Goal: Transaction & Acquisition: Purchase product/service

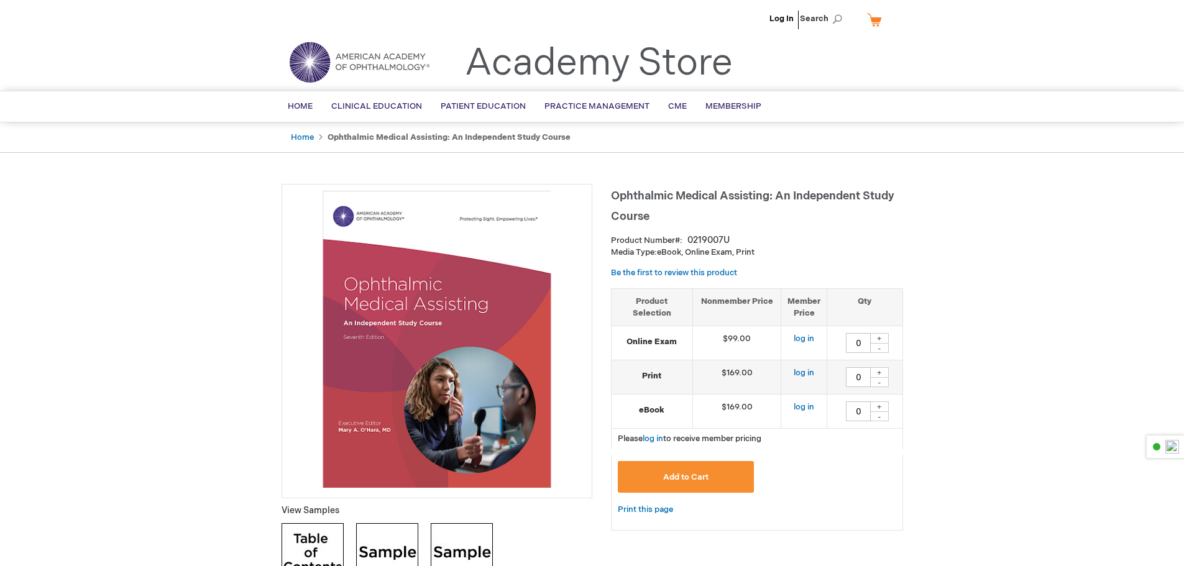
click at [860, 475] on div "Add to Cart" at bounding box center [757, 481] width 278 height 41
click at [813, 372] on link "log in" at bounding box center [804, 373] width 21 height 10
click at [876, 405] on div "+" at bounding box center [879, 407] width 19 height 11
type input "1"
drag, startPoint x: 709, startPoint y: 471, endPoint x: 876, endPoint y: 469, distance: 167.2
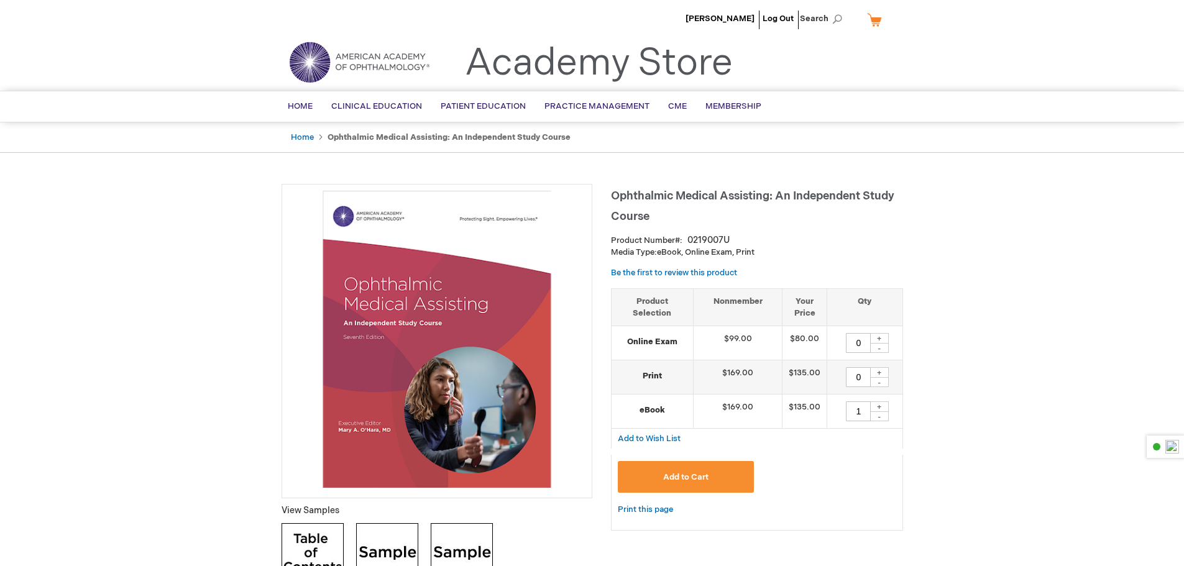
click at [876, 469] on div "Add to Cart" at bounding box center [757, 481] width 278 height 41
click at [855, 379] on input "0" at bounding box center [858, 377] width 25 height 20
type input "5"
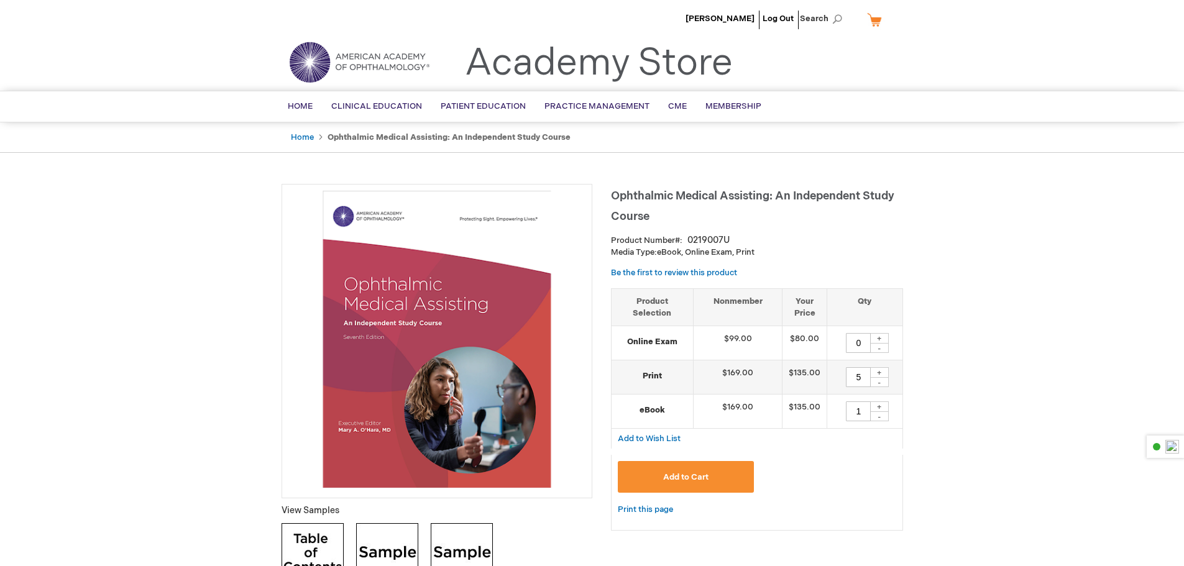
click at [695, 480] on span "Add to Cart" at bounding box center [685, 477] width 45 height 10
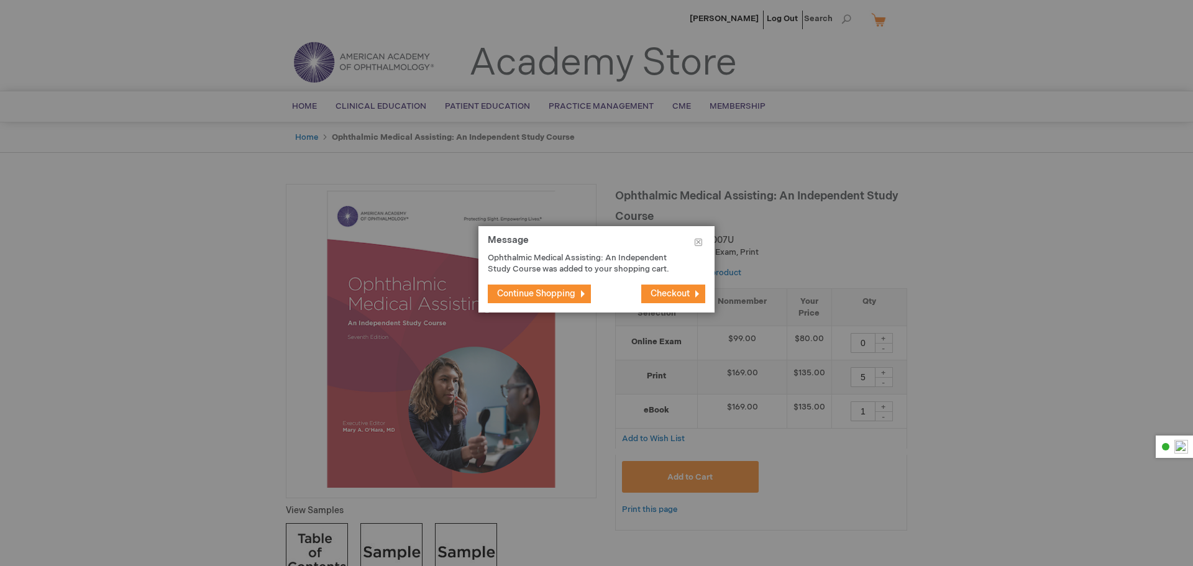
click at [682, 297] on span "Checkout" at bounding box center [670, 293] width 39 height 11
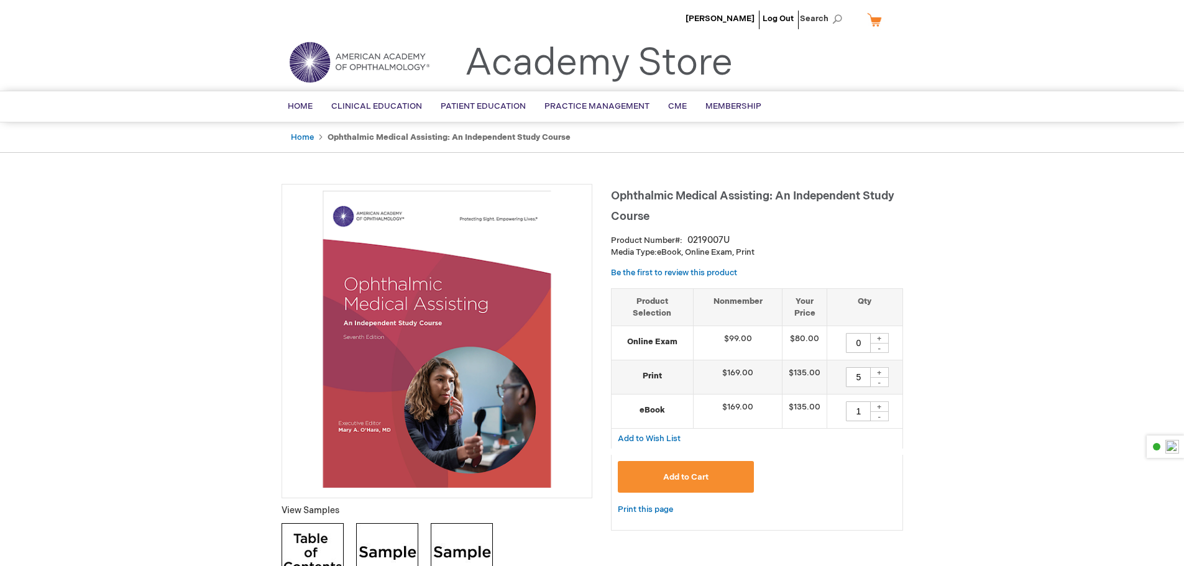
click at [740, 475] on button "Add to Cart" at bounding box center [686, 477] width 137 height 32
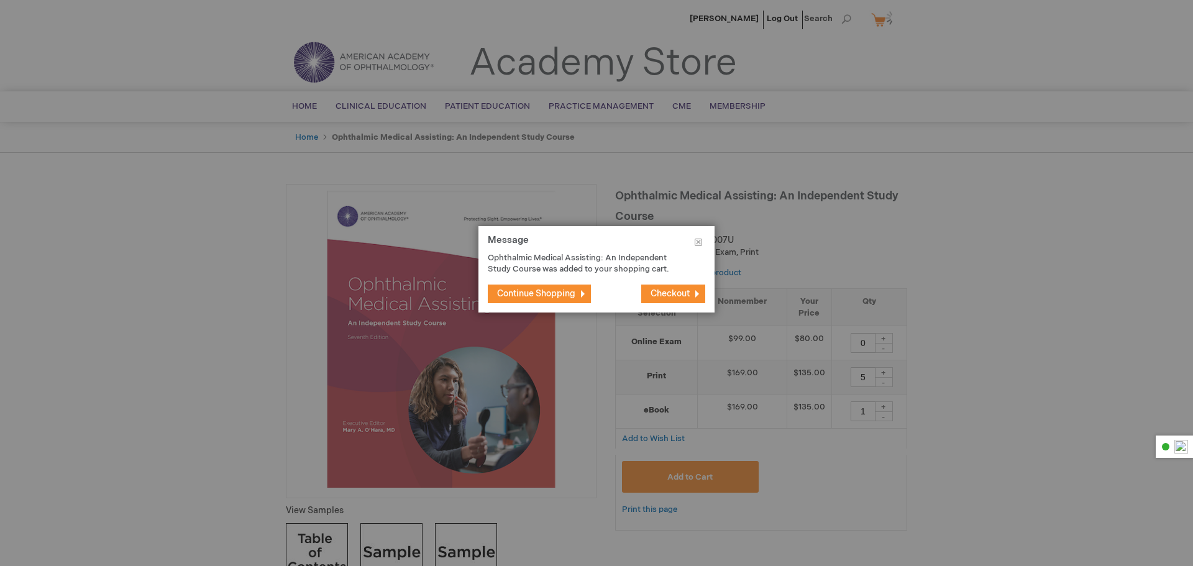
click at [684, 291] on span "Checkout" at bounding box center [670, 293] width 39 height 11
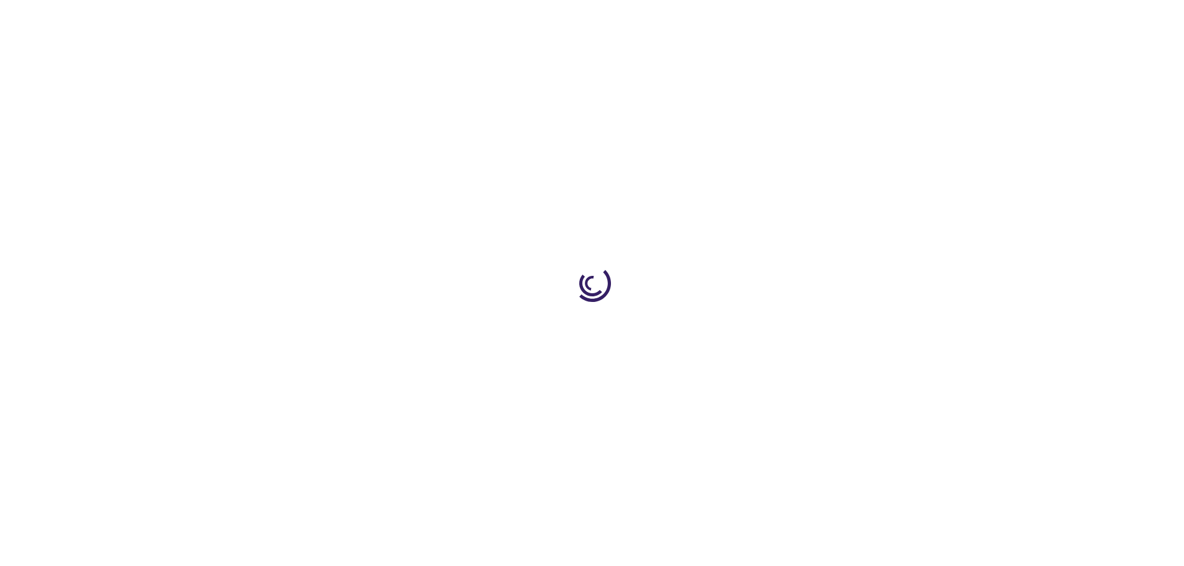
type input "0"
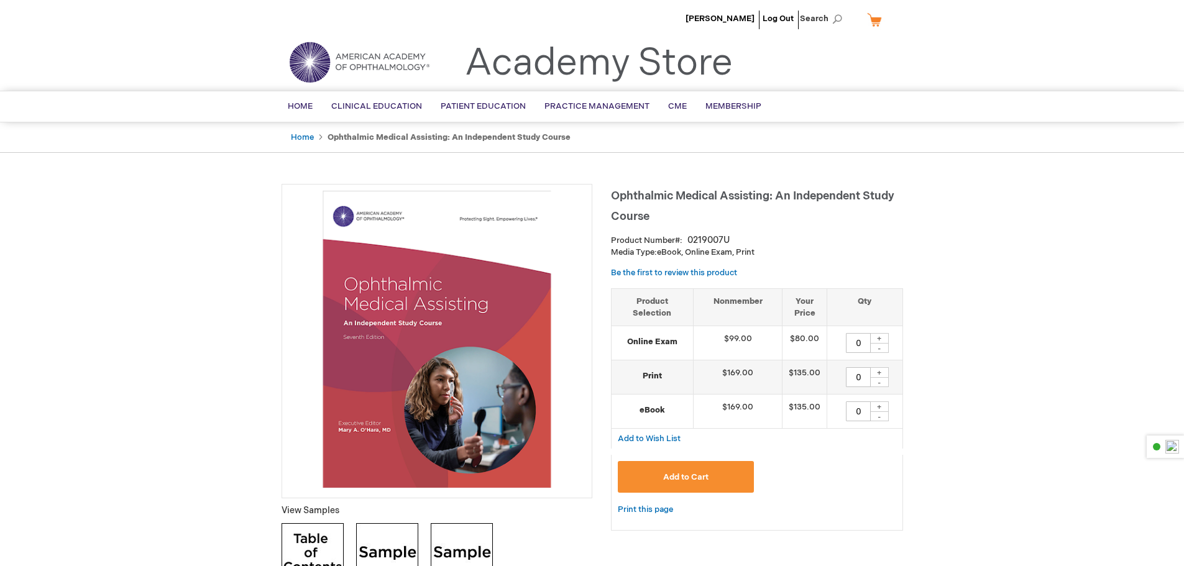
click at [879, 374] on div "+" at bounding box center [879, 372] width 19 height 11
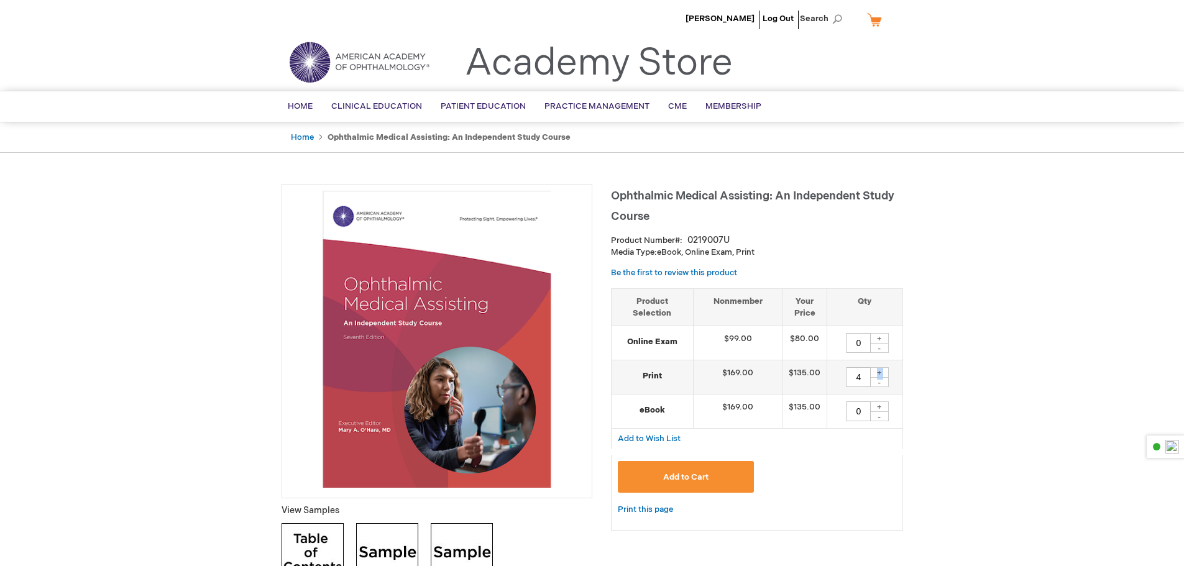
type input "5"
click at [879, 408] on div "+" at bounding box center [879, 407] width 19 height 11
type input "1"
click at [714, 482] on button "Add to Cart" at bounding box center [686, 477] width 137 height 32
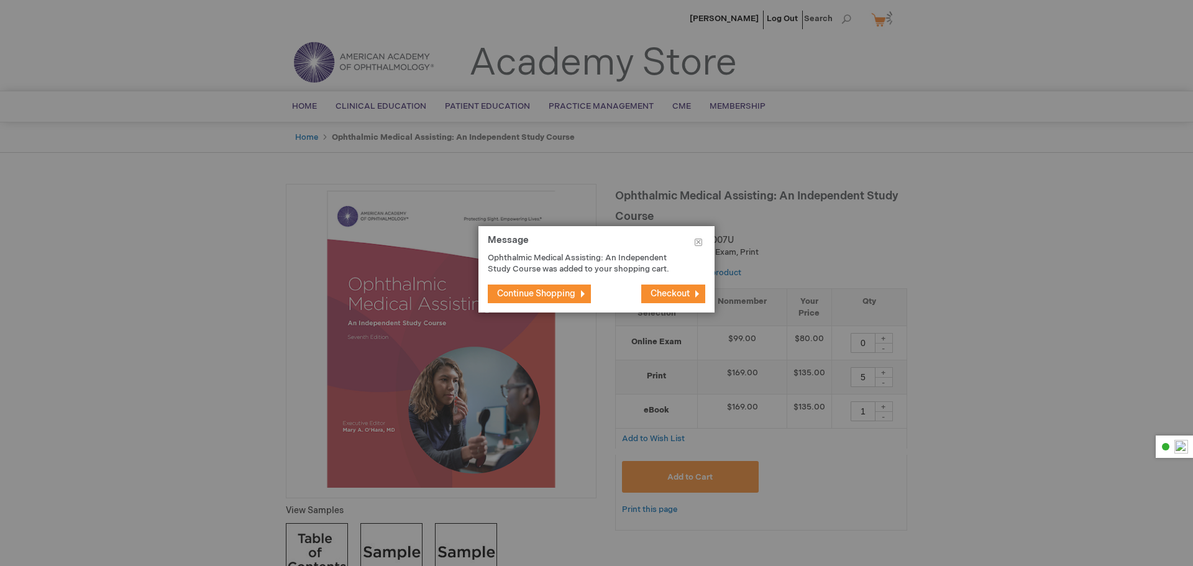
click at [669, 292] on span "Checkout" at bounding box center [670, 293] width 39 height 11
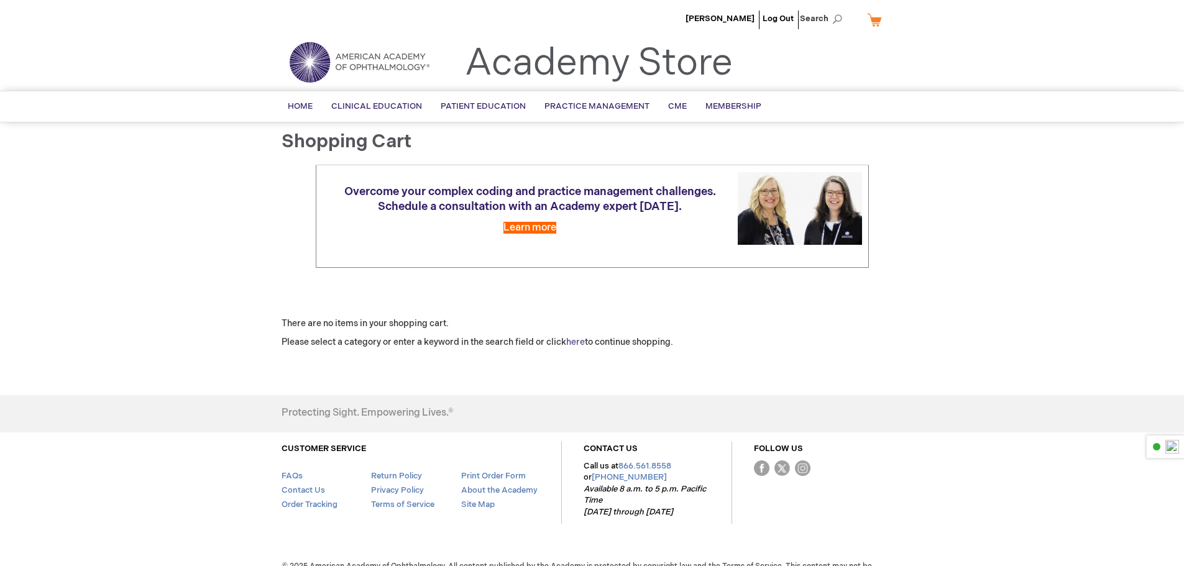
click at [576, 341] on link "here" at bounding box center [575, 342] width 19 height 11
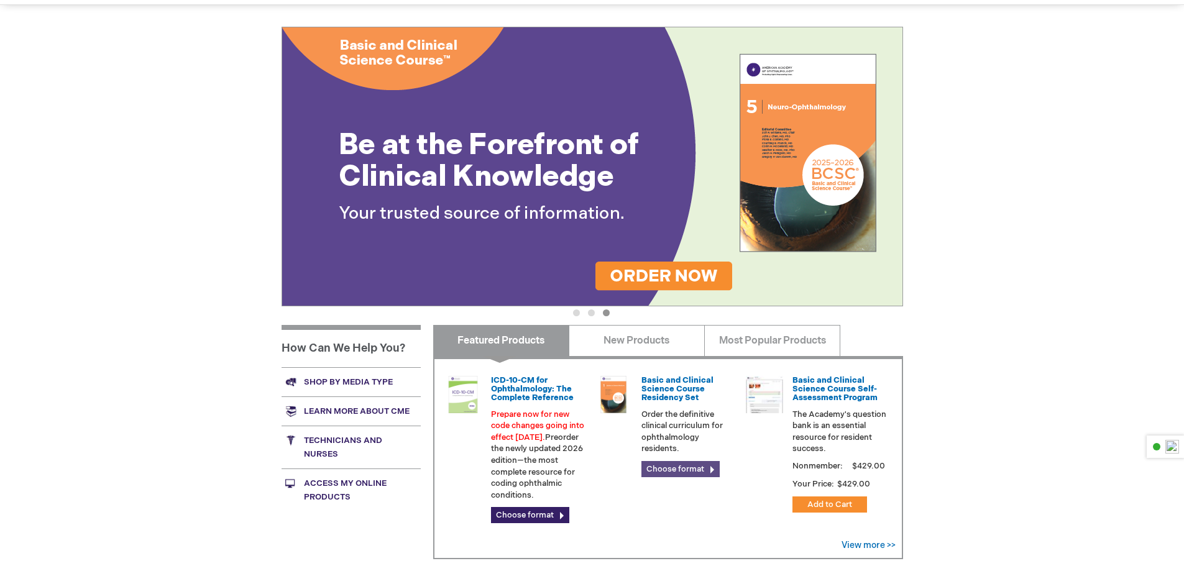
scroll to position [311, 0]
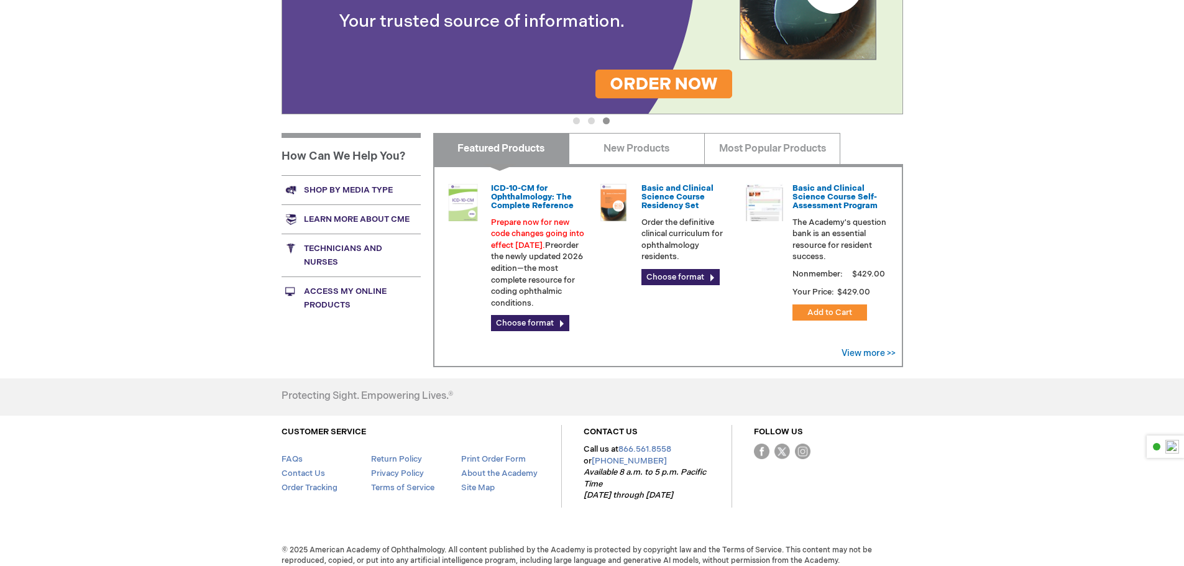
click at [344, 250] on link "Technicians and nurses" at bounding box center [351, 255] width 139 height 43
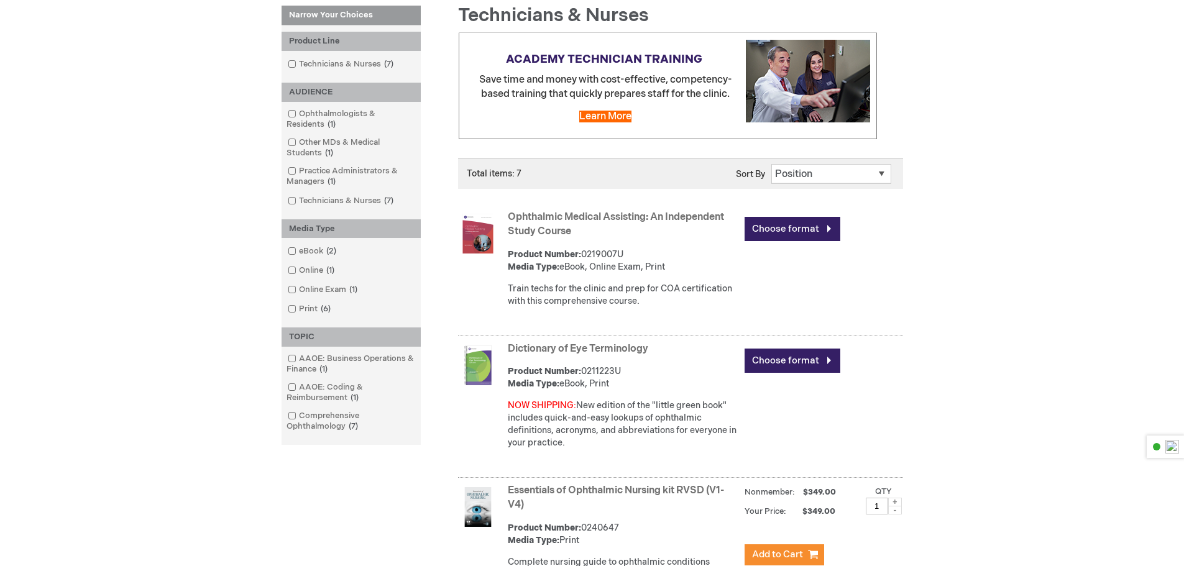
scroll to position [186, 0]
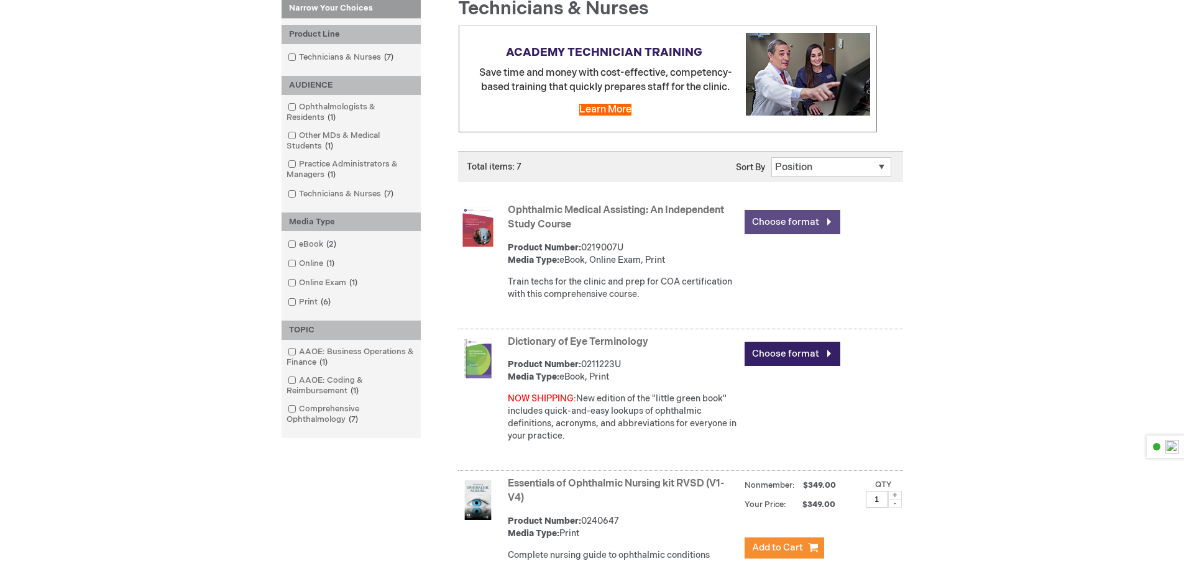
click at [822, 227] on link "Choose format" at bounding box center [793, 222] width 96 height 24
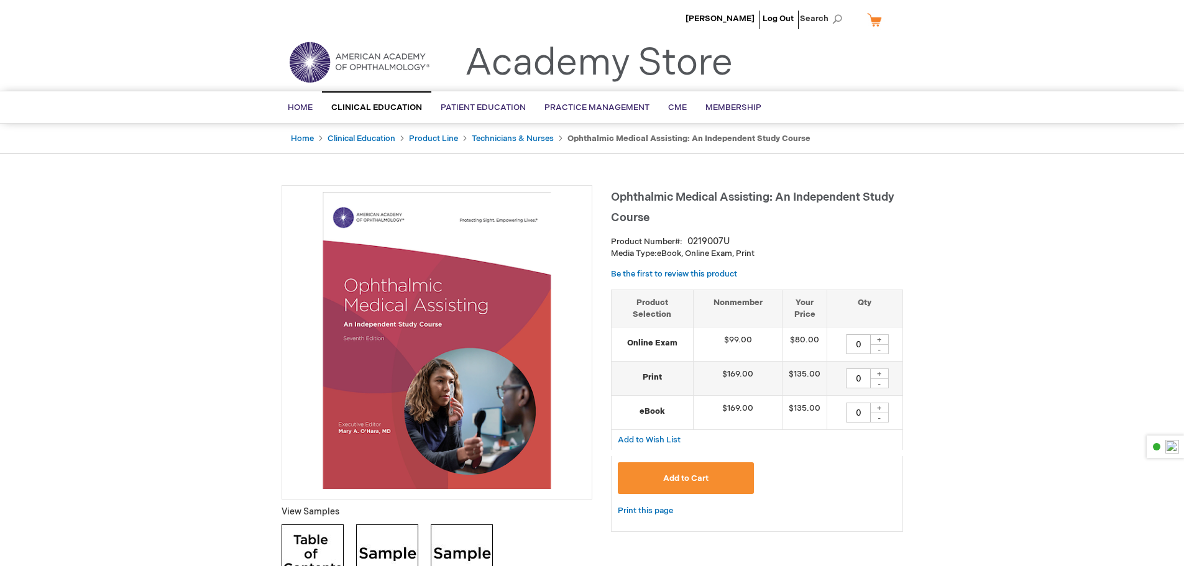
click at [876, 372] on div "+" at bounding box center [879, 374] width 19 height 11
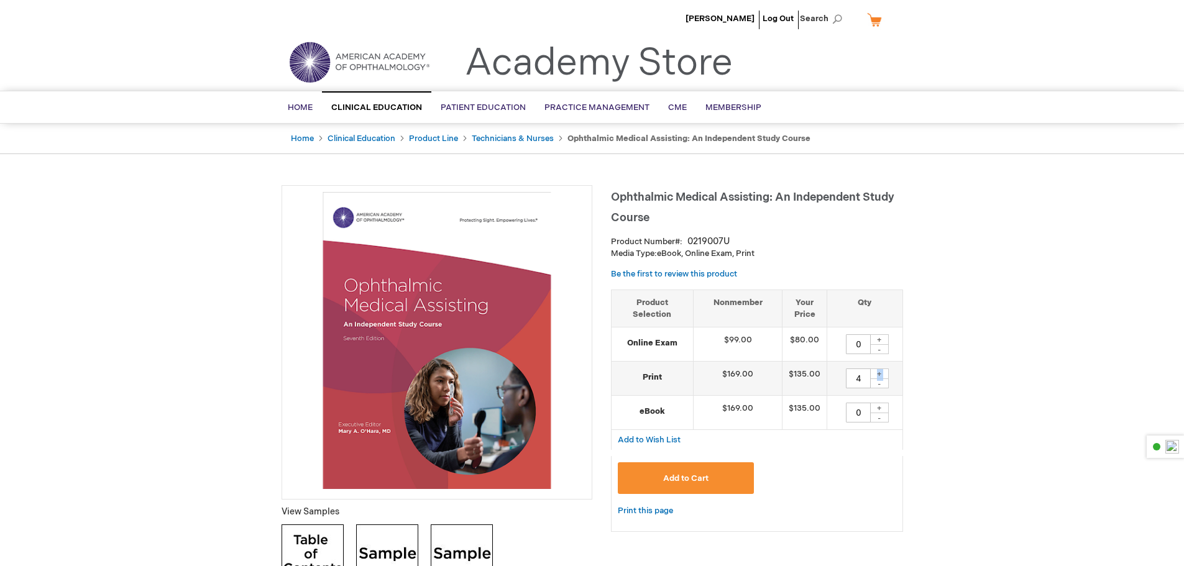
type input "5"
click at [873, 405] on div "+" at bounding box center [879, 408] width 19 height 11
type input "1"
click at [861, 463] on div "Add to Cart" at bounding box center [757, 482] width 278 height 41
click at [676, 475] on span "Add to Cart" at bounding box center [685, 479] width 45 height 10
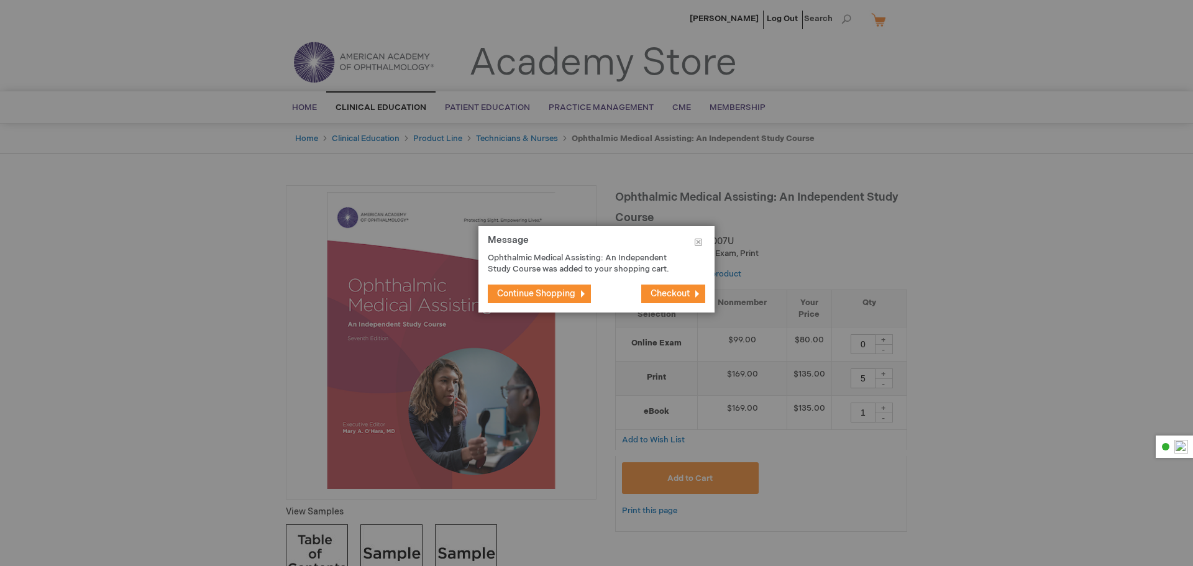
click at [676, 292] on span "Checkout" at bounding box center [670, 293] width 39 height 11
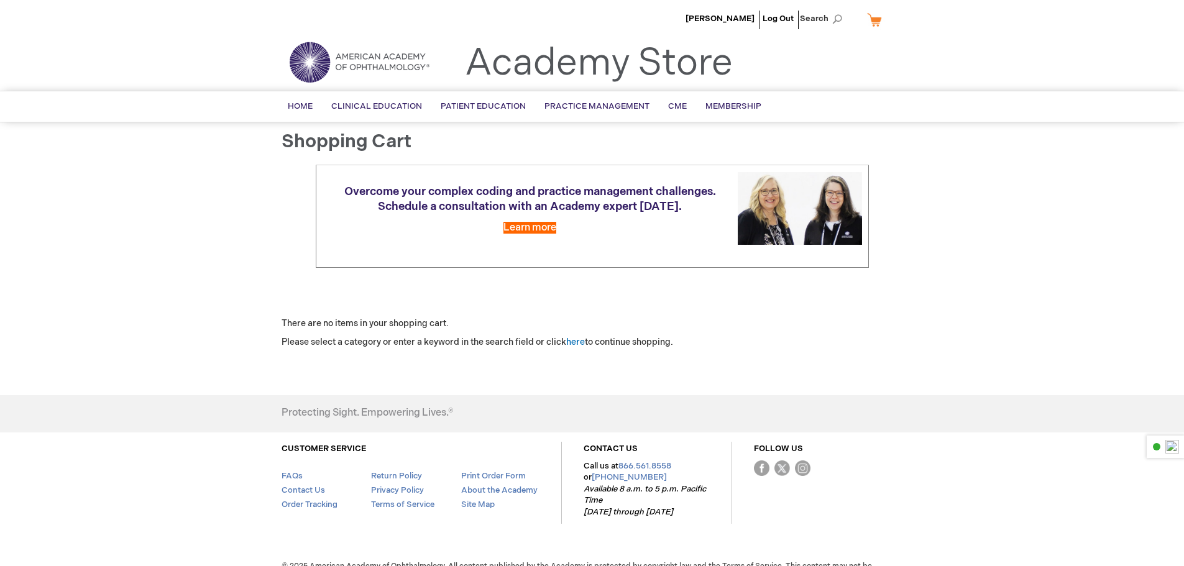
click at [944, 330] on div "Jason Gonzalez Log Out Search My Cart CLOSE RECENTLY ADDED ITEM(S) Close There …" at bounding box center [592, 296] width 1184 height 592
click at [875, 21] on link "My Cart" at bounding box center [880, 20] width 30 height 22
click at [882, 42] on button "Close" at bounding box center [884, 42] width 19 height 16
click at [490, 154] on div "Shopping Cart Overcome your complex coding and practice management challenges. …" at bounding box center [593, 256] width 622 height 248
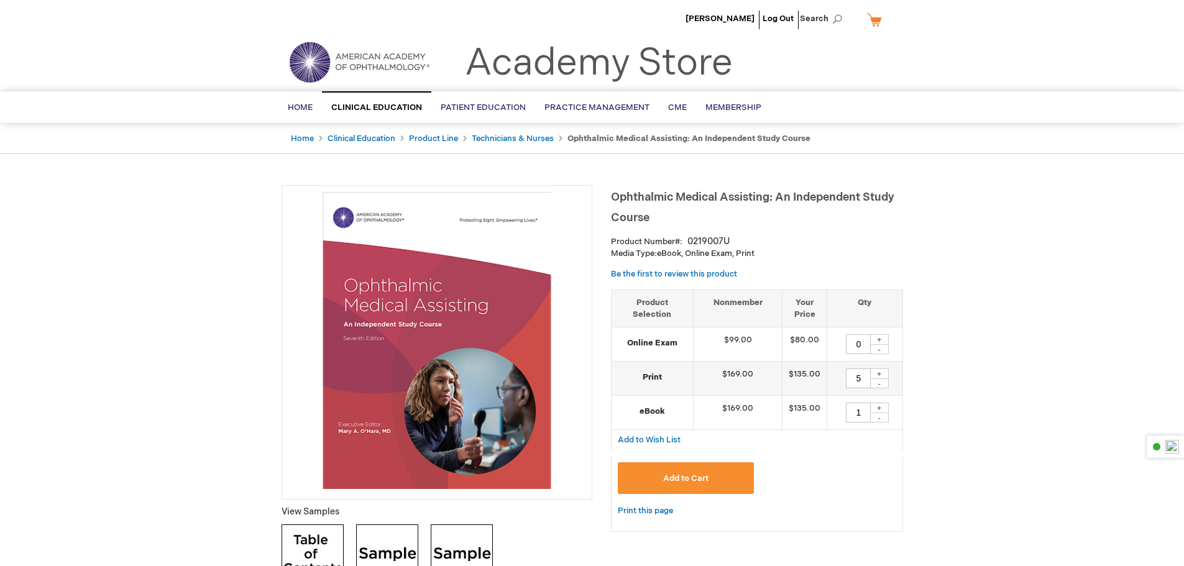
click at [714, 490] on button "Add to Cart" at bounding box center [686, 478] width 137 height 32
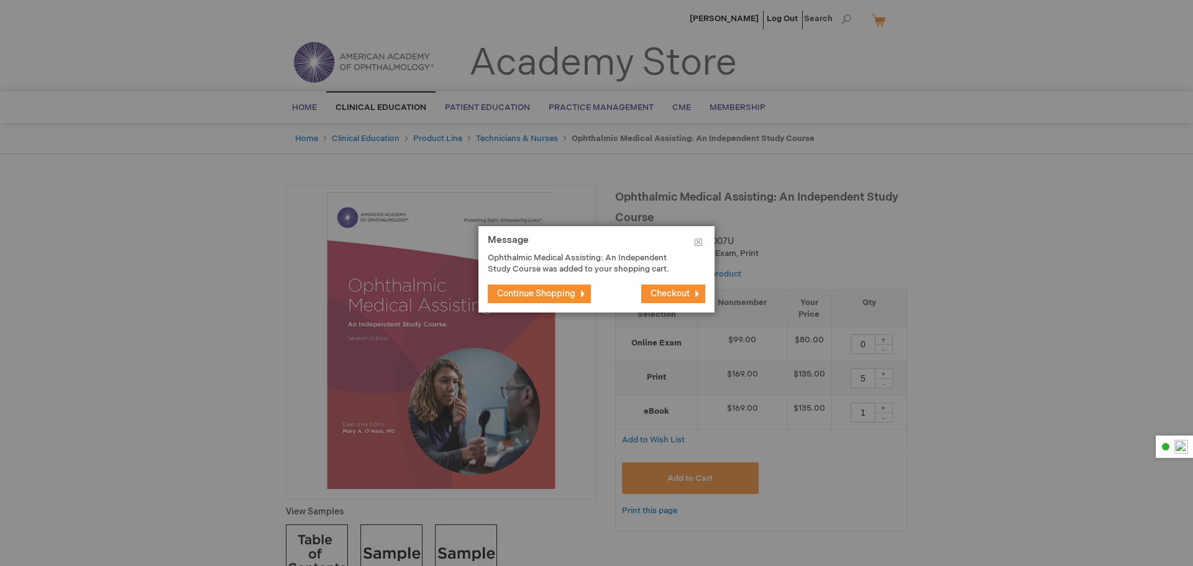
click at [548, 297] on span "Continue Shopping" at bounding box center [536, 293] width 78 height 11
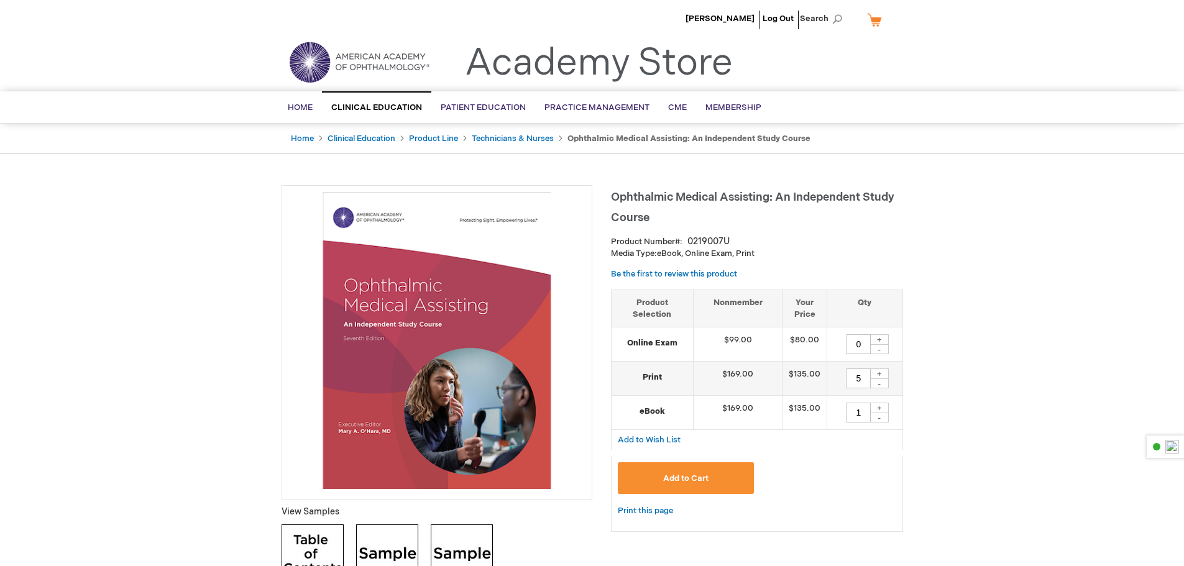
click at [725, 472] on button "Add to Cart" at bounding box center [686, 478] width 137 height 32
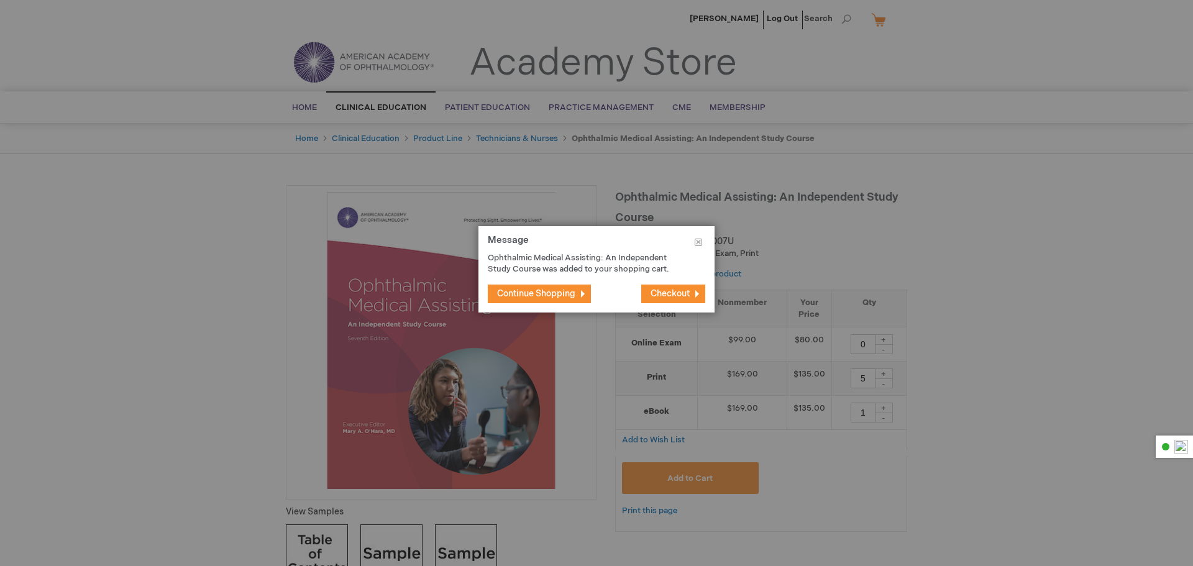
click at [665, 294] on span "Checkout" at bounding box center [670, 293] width 39 height 11
